Goal: Task Accomplishment & Management: Use online tool/utility

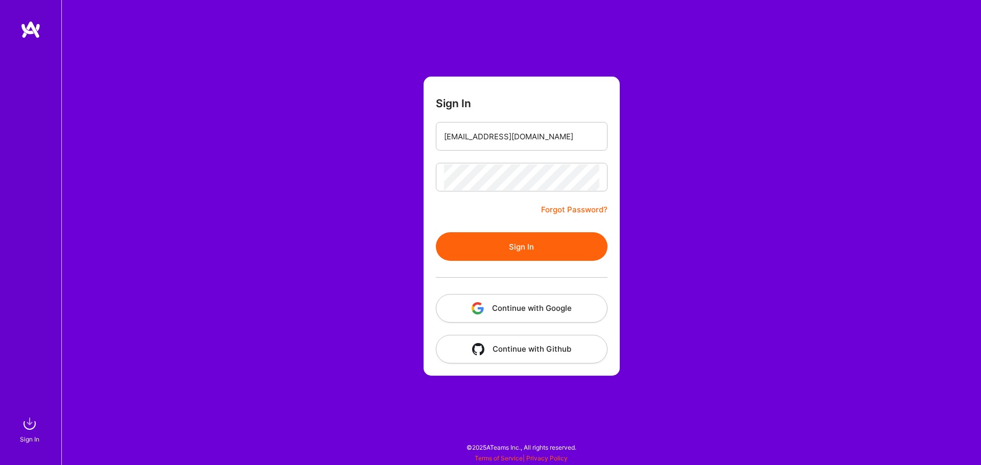
click at [491, 246] on button "Sign In" at bounding box center [522, 246] width 172 height 29
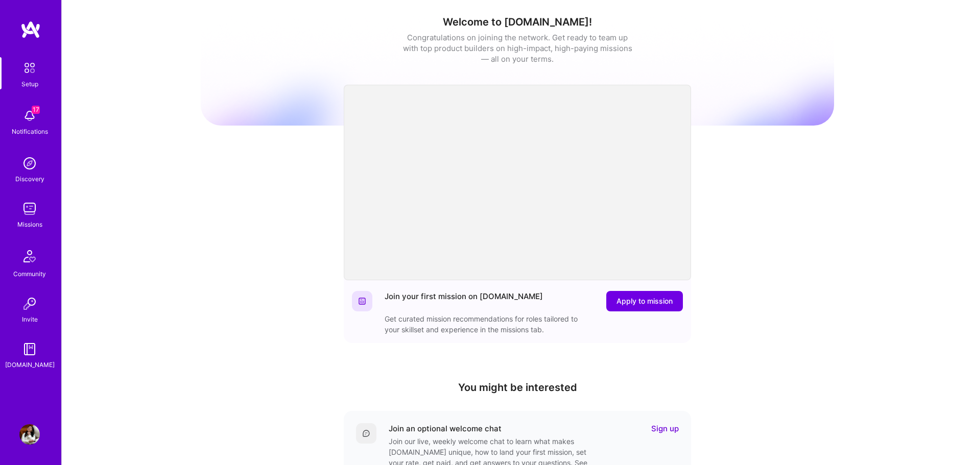
click at [49, 221] on link "Missions" at bounding box center [29, 214] width 63 height 31
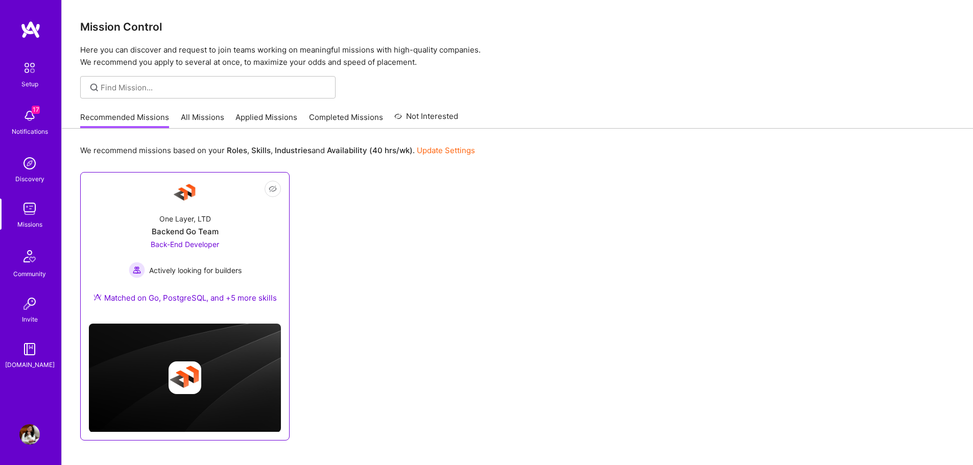
click at [255, 249] on div "One Layer, LTD Backend Go Team Back-End Developer Actively looking for builders…" at bounding box center [185, 260] width 192 height 110
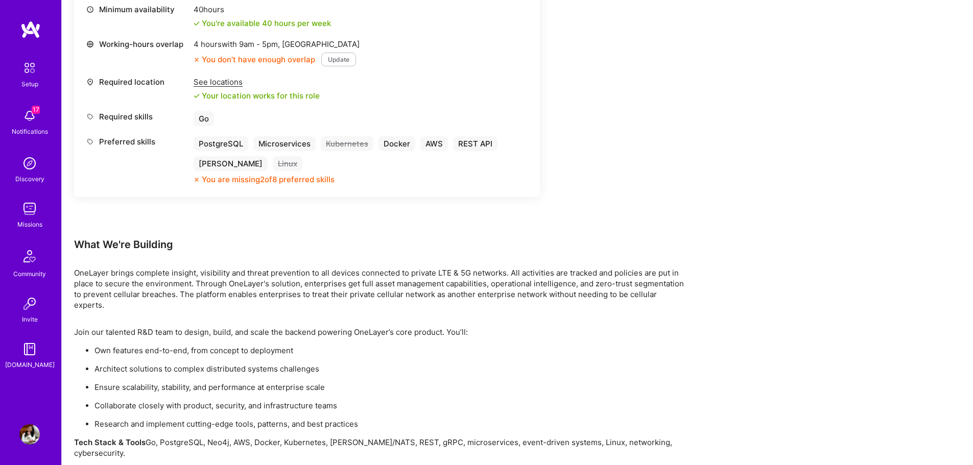
scroll to position [529, 0]
